Goal: Information Seeking & Learning: Learn about a topic

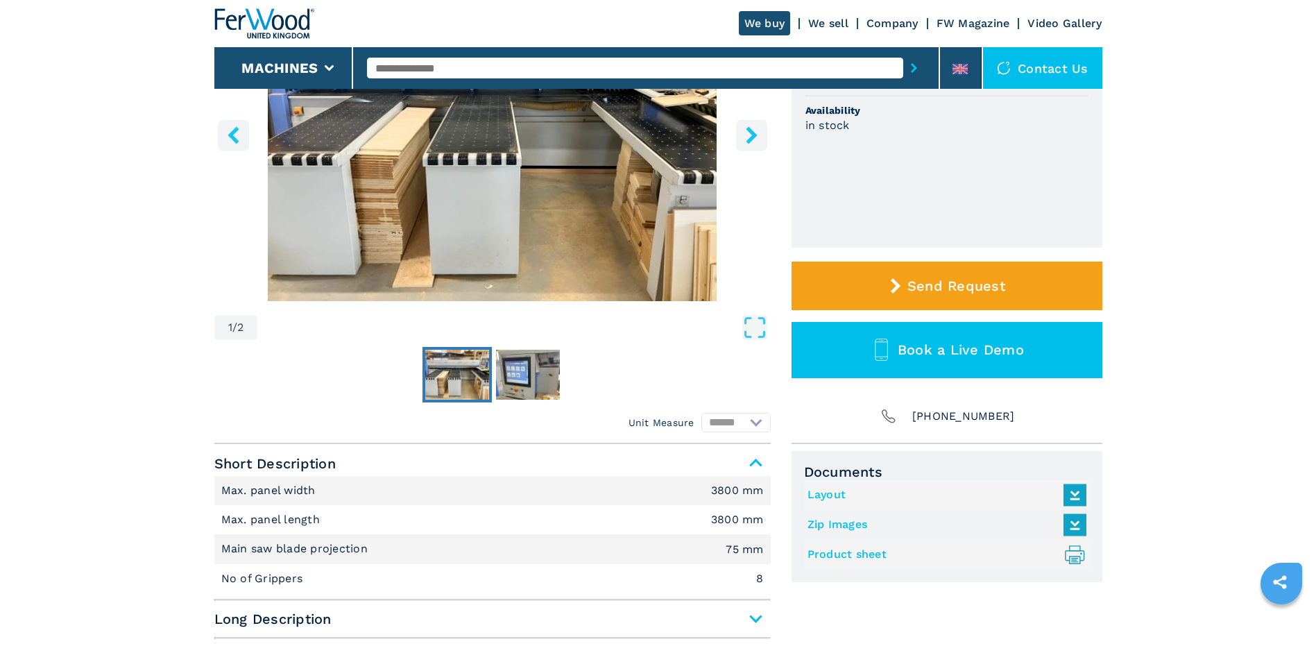
scroll to position [278, 0]
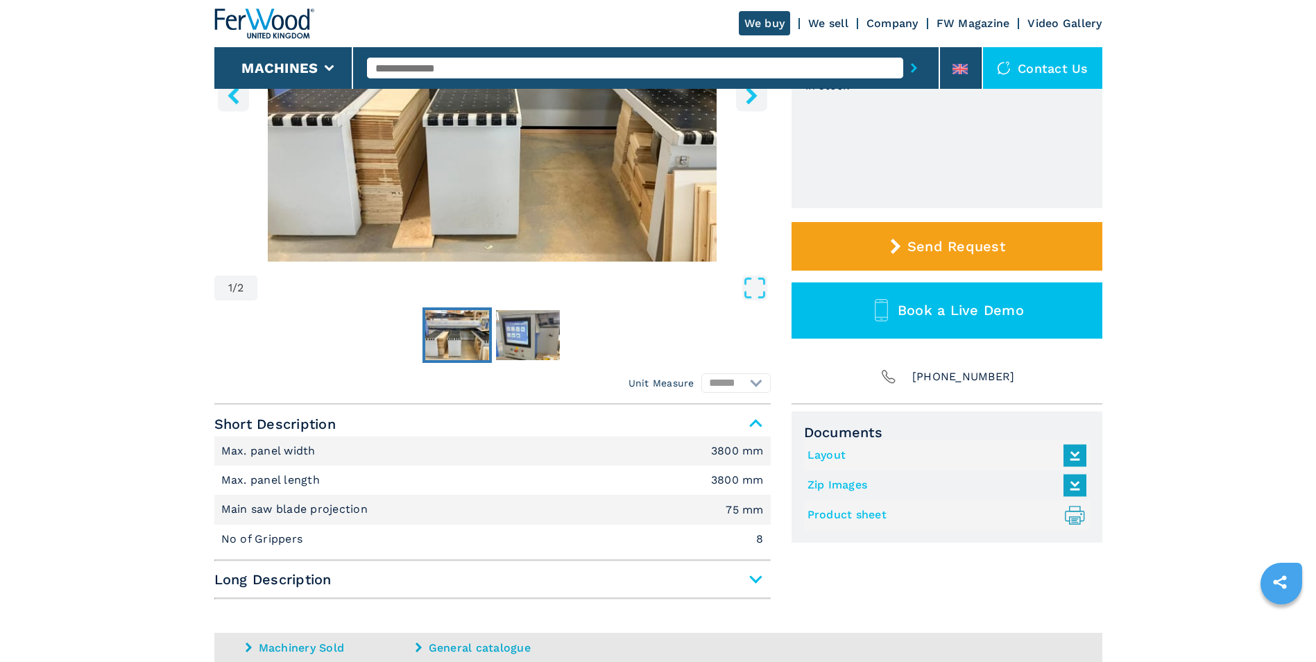
click at [1066, 513] on icon ".prefix__st0{stroke-linecap:round;stroke-linejoin:round}.prefix__st0,.prefix__s…" at bounding box center [1075, 515] width 23 height 23
click at [1271, 291] on main "HOMEPAGE | machines | category | subcategory | model | 007874 HOLZMA - HPP 250/…" at bounding box center [658, 301] width 1316 height 1158
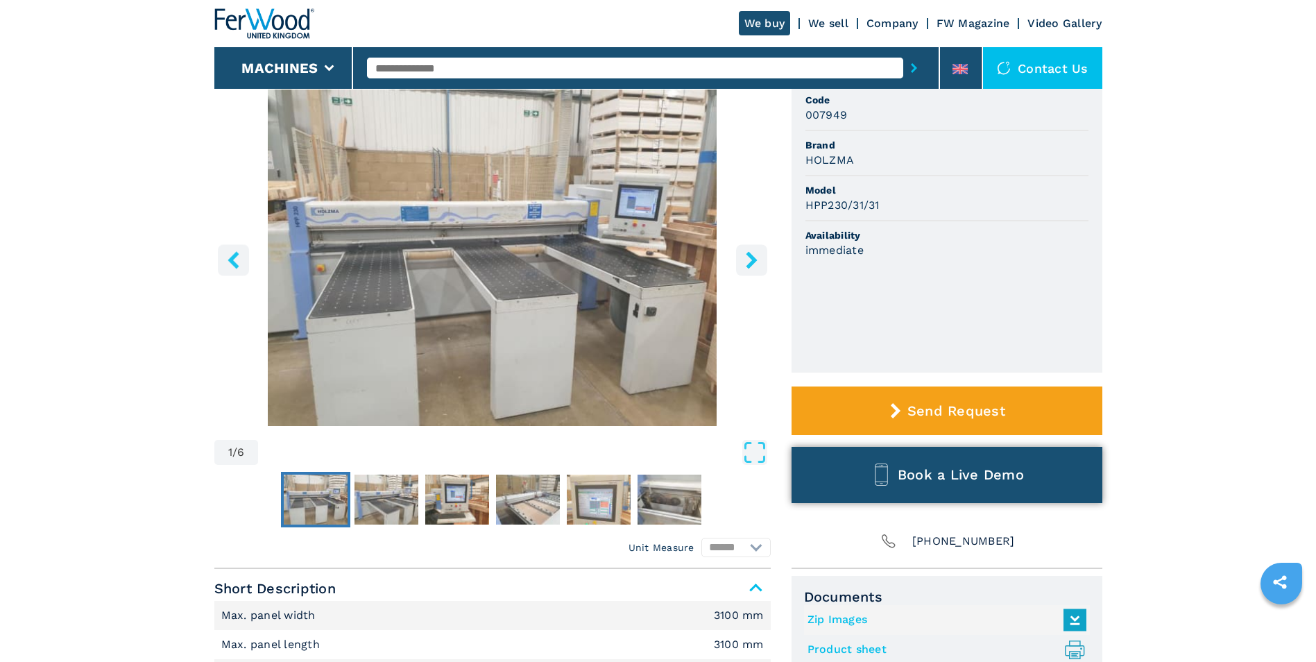
scroll to position [278, 0]
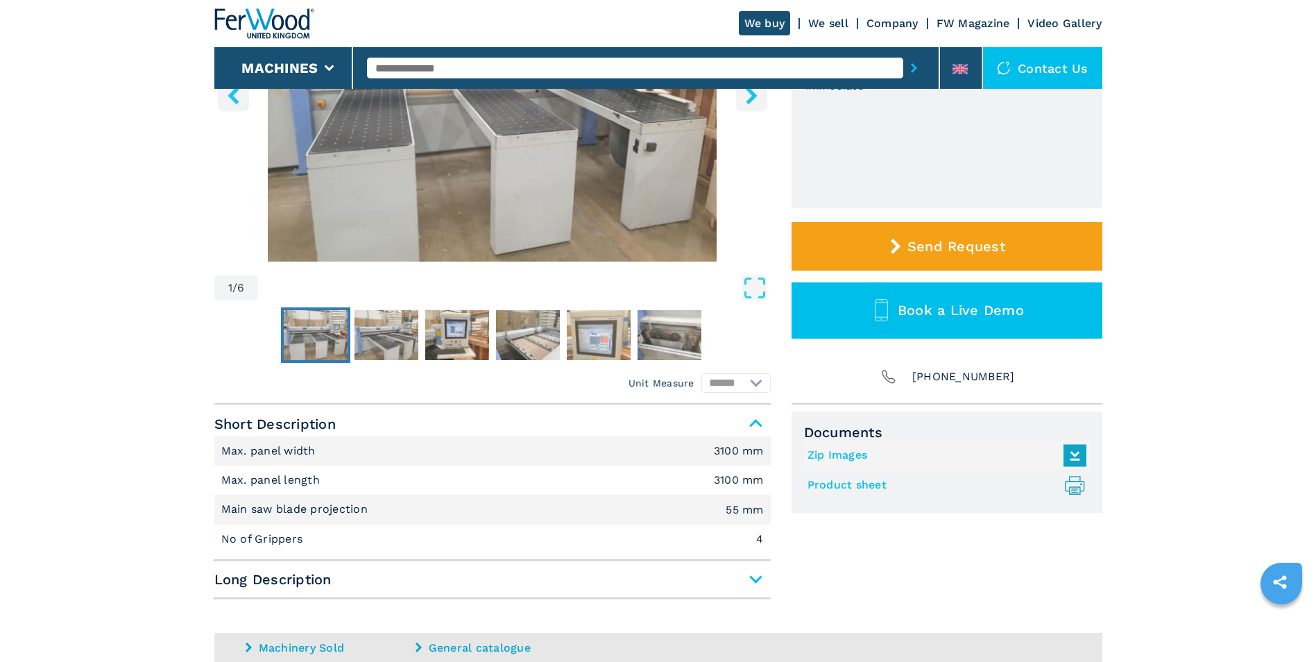
click at [1071, 481] on icon at bounding box center [1074, 484] width 10 height 17
